Goal: Navigation & Orientation: Find specific page/section

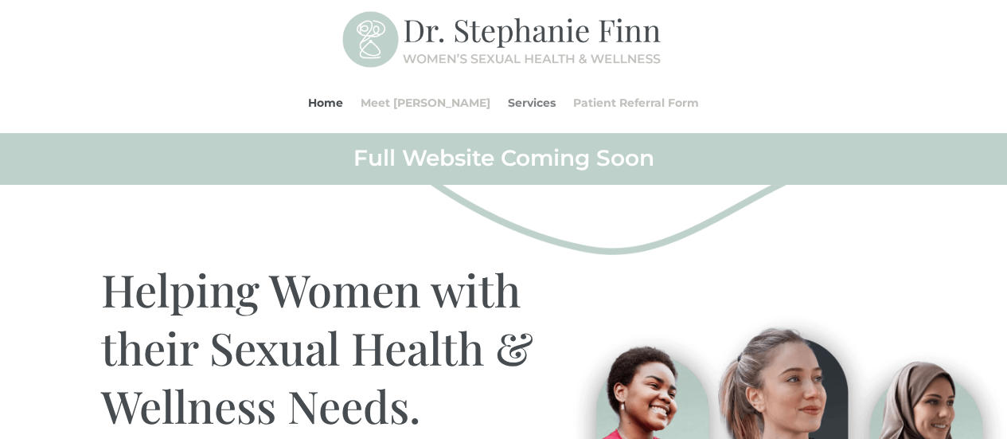
click at [508, 107] on link "Services" at bounding box center [532, 102] width 48 height 61
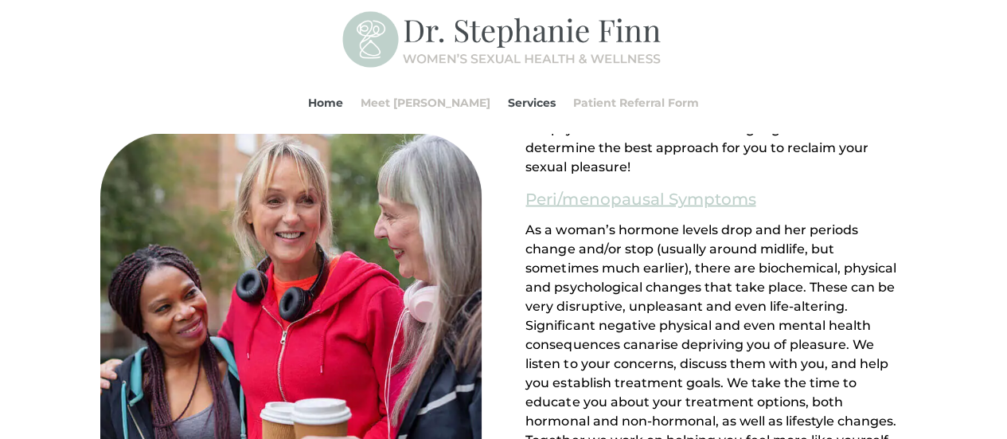
scroll to position [1221, 0]
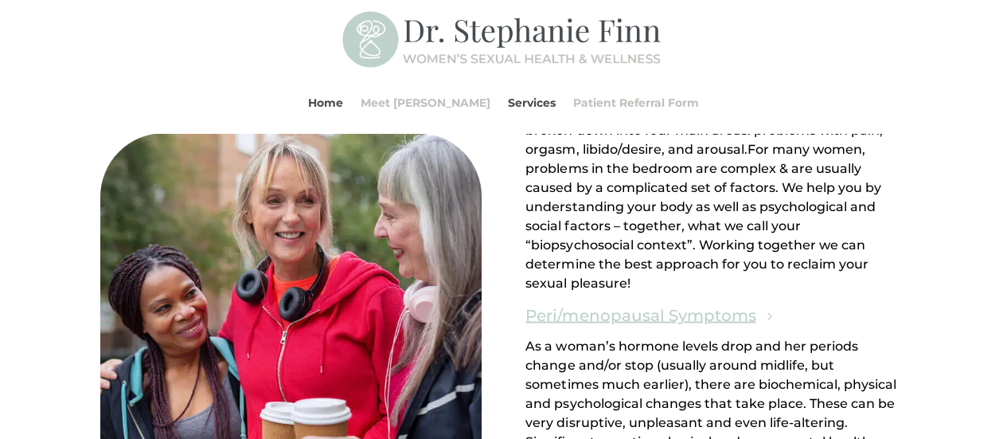
click at [559, 301] on link "Peri/menopausal Symptoms" at bounding box center [640, 314] width 230 height 27
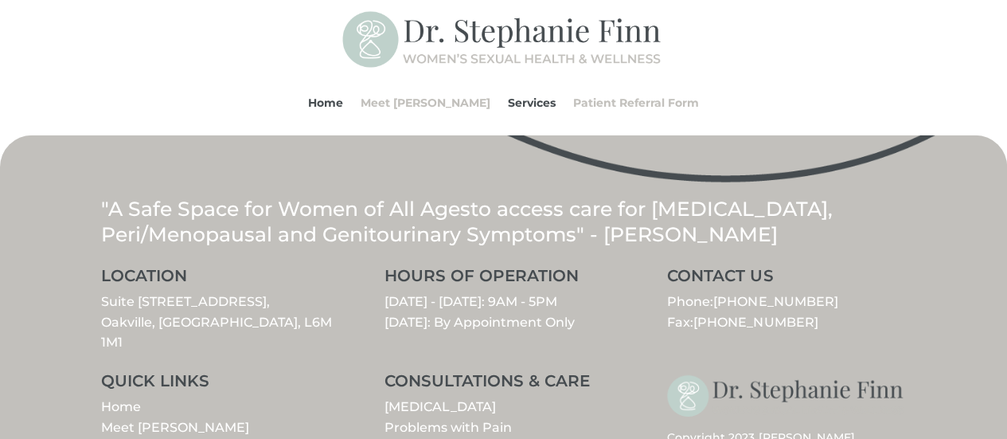
scroll to position [2047, 0]
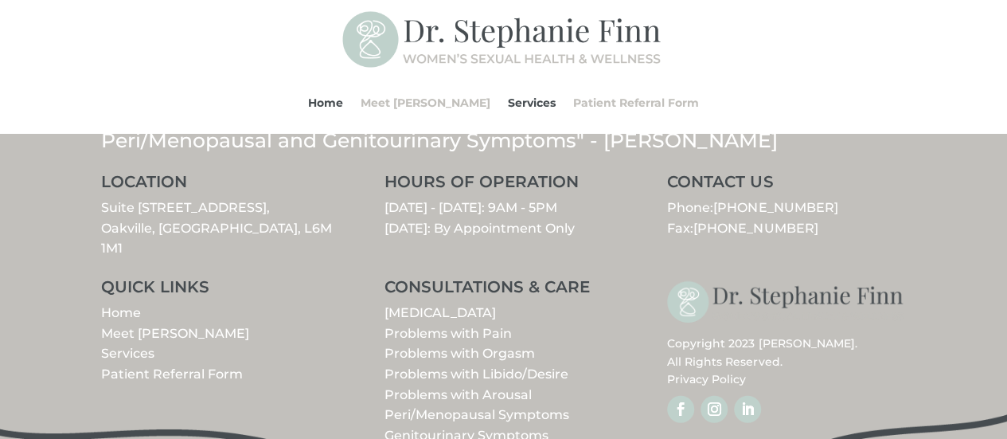
click at [135, 326] on link "Meet [PERSON_NAME]" at bounding box center [175, 333] width 148 height 15
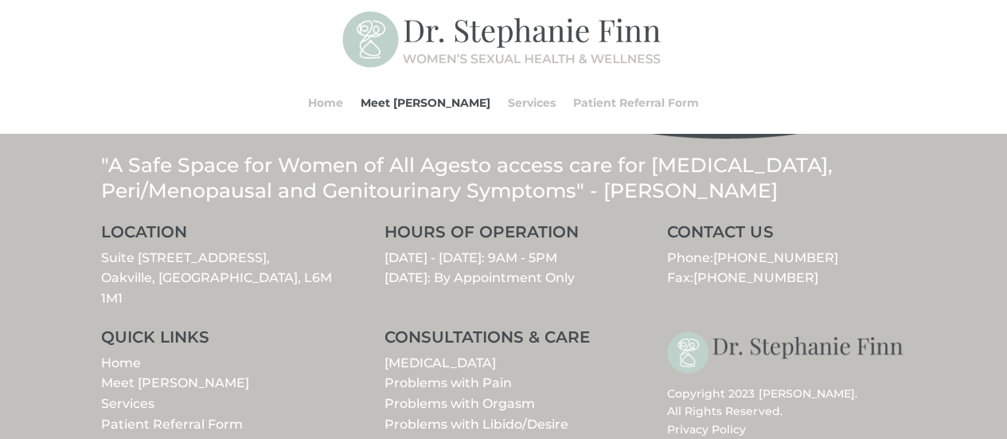
scroll to position [876, 0]
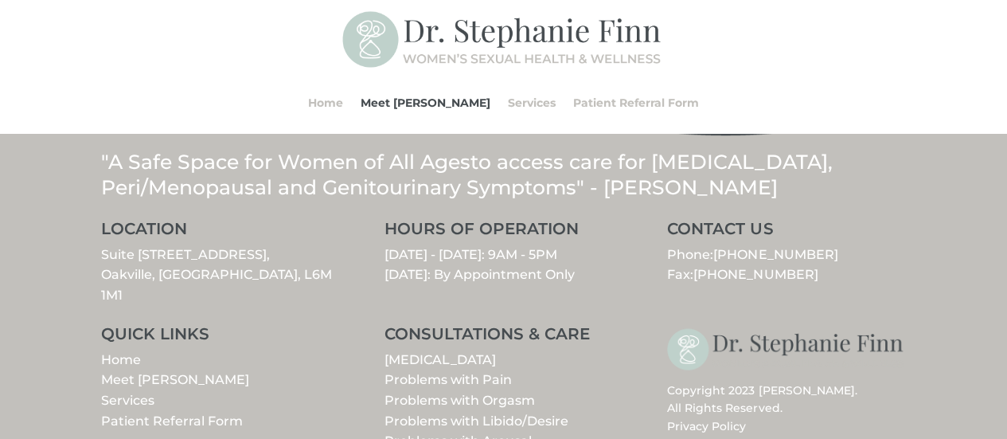
click at [489, 413] on link "Problems with Libido/Desire" at bounding box center [476, 420] width 184 height 15
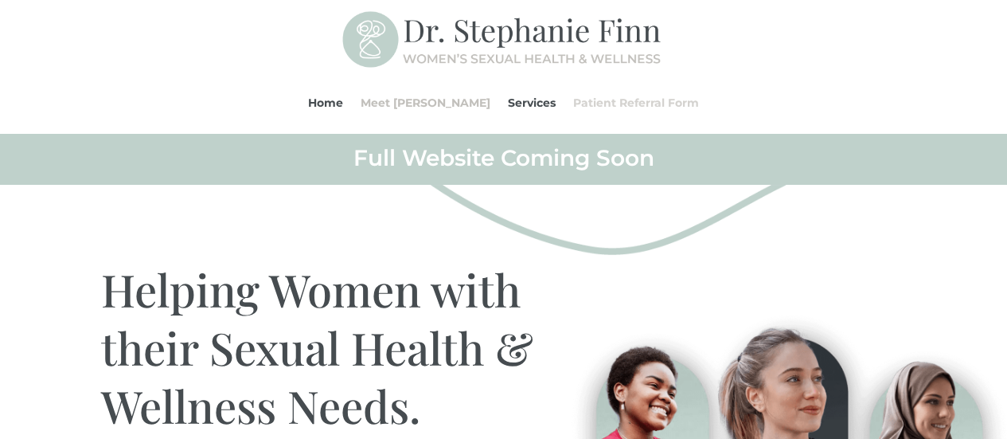
click at [573, 100] on link "Patient Referral Form" at bounding box center [636, 102] width 126 height 61
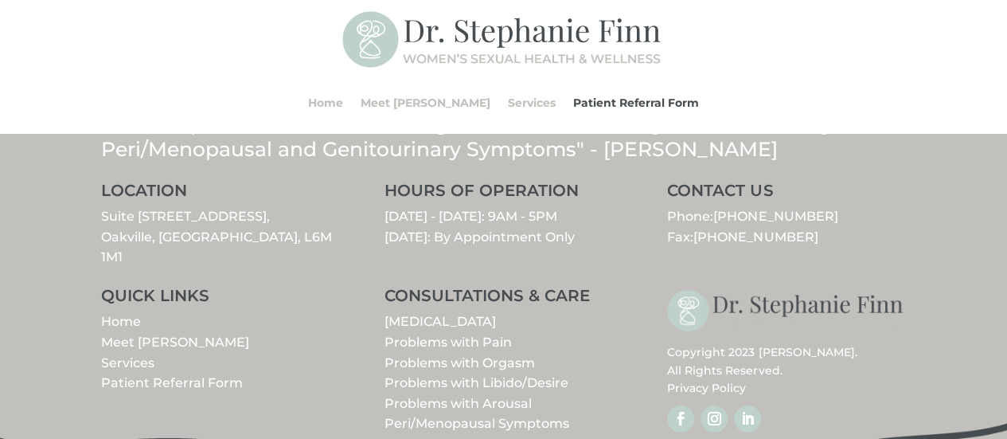
scroll to position [2222, 0]
